Goal: Information Seeking & Learning: Check status

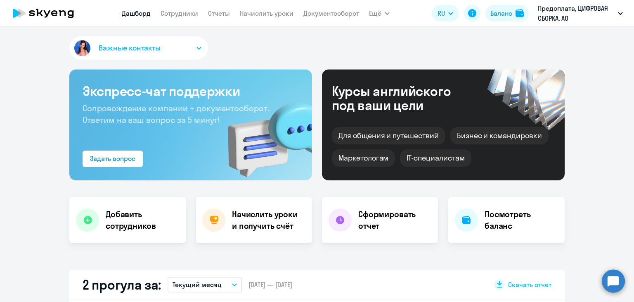
select select "30"
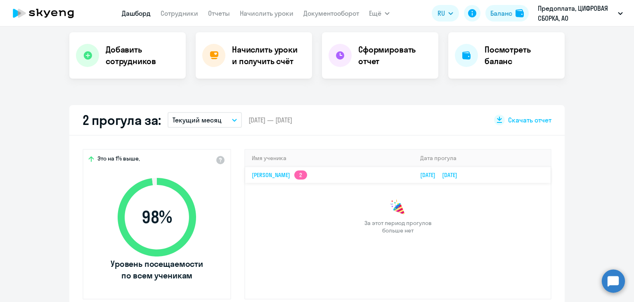
scroll to position [165, 0]
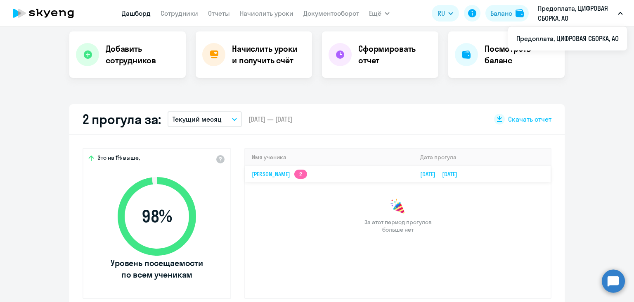
click at [265, 167] on td "[PERSON_NAME] 2" at bounding box center [329, 174] width 169 height 16
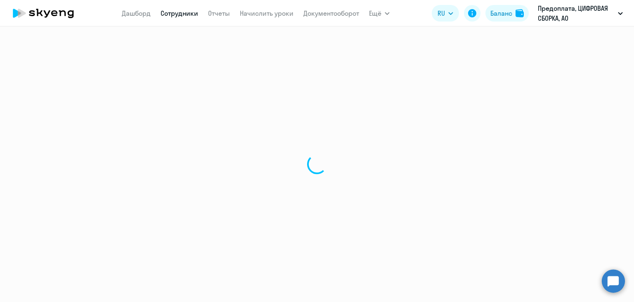
select select "english"
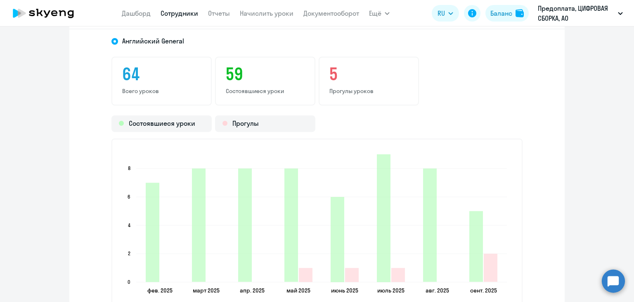
scroll to position [950, 0]
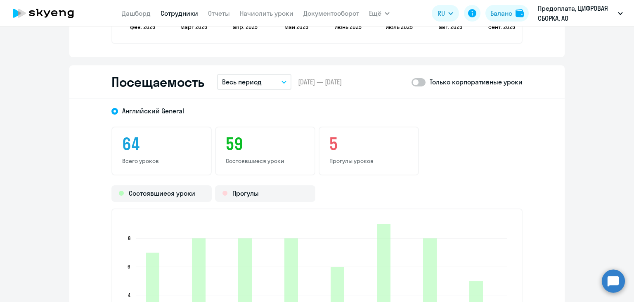
click at [271, 78] on button "Весь период" at bounding box center [254, 82] width 74 height 16
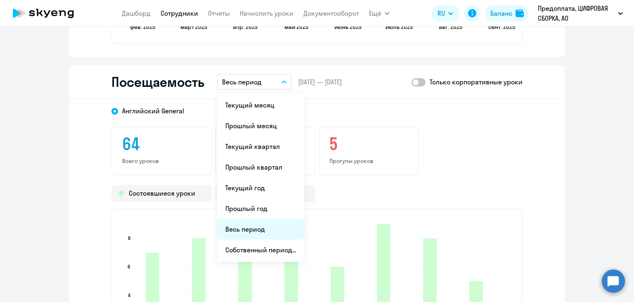
click at [250, 228] on li "Весь период" at bounding box center [260, 229] width 87 height 21
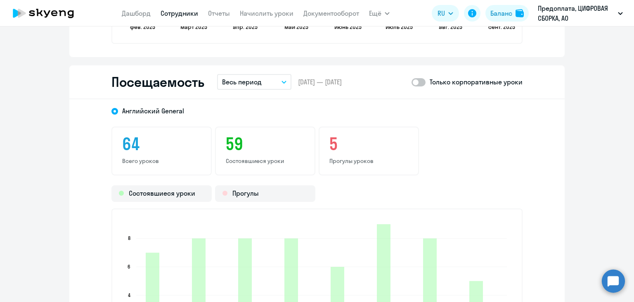
scroll to position [991, 0]
